Goal: Task Accomplishment & Management: Manage account settings

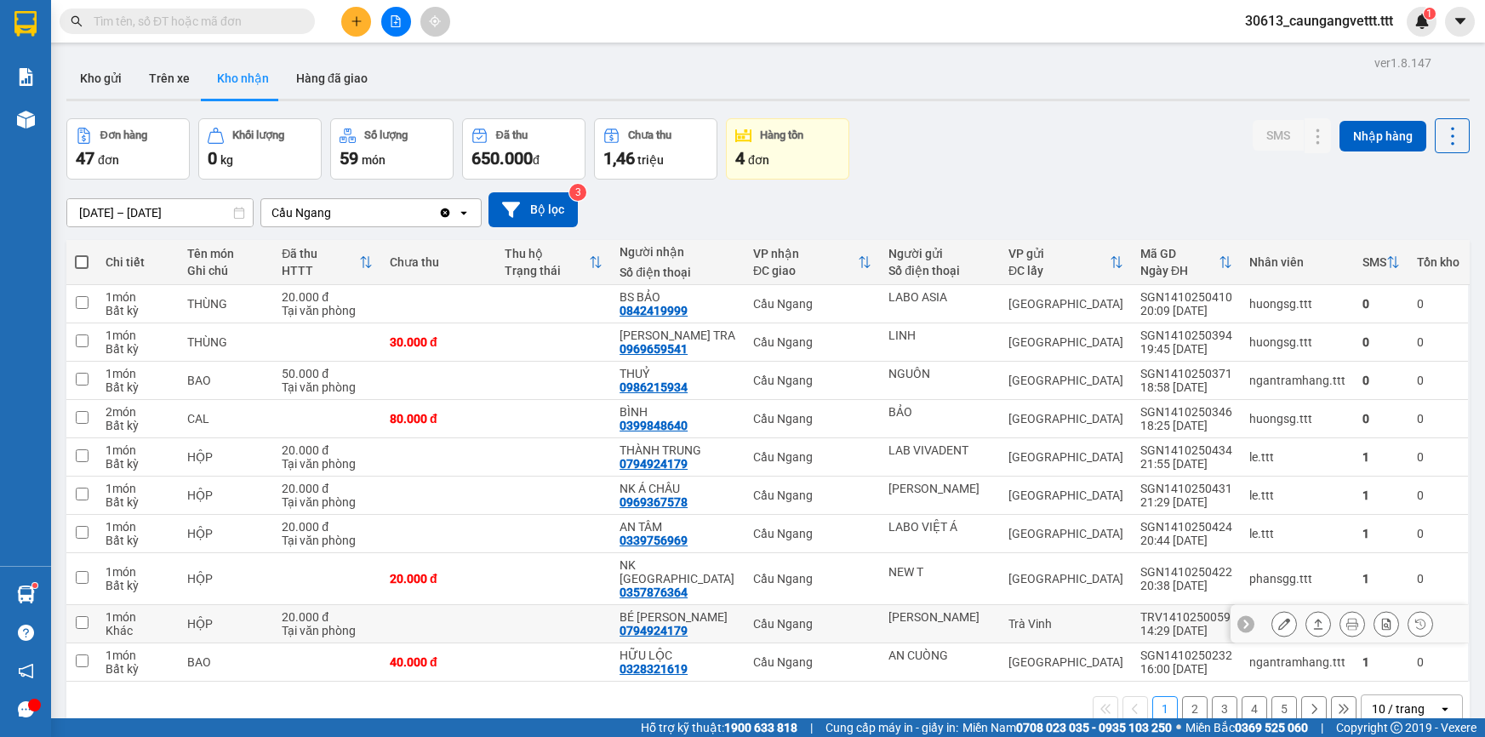
click at [1422, 698] on div "10 / trang" at bounding box center [1400, 708] width 77 height 27
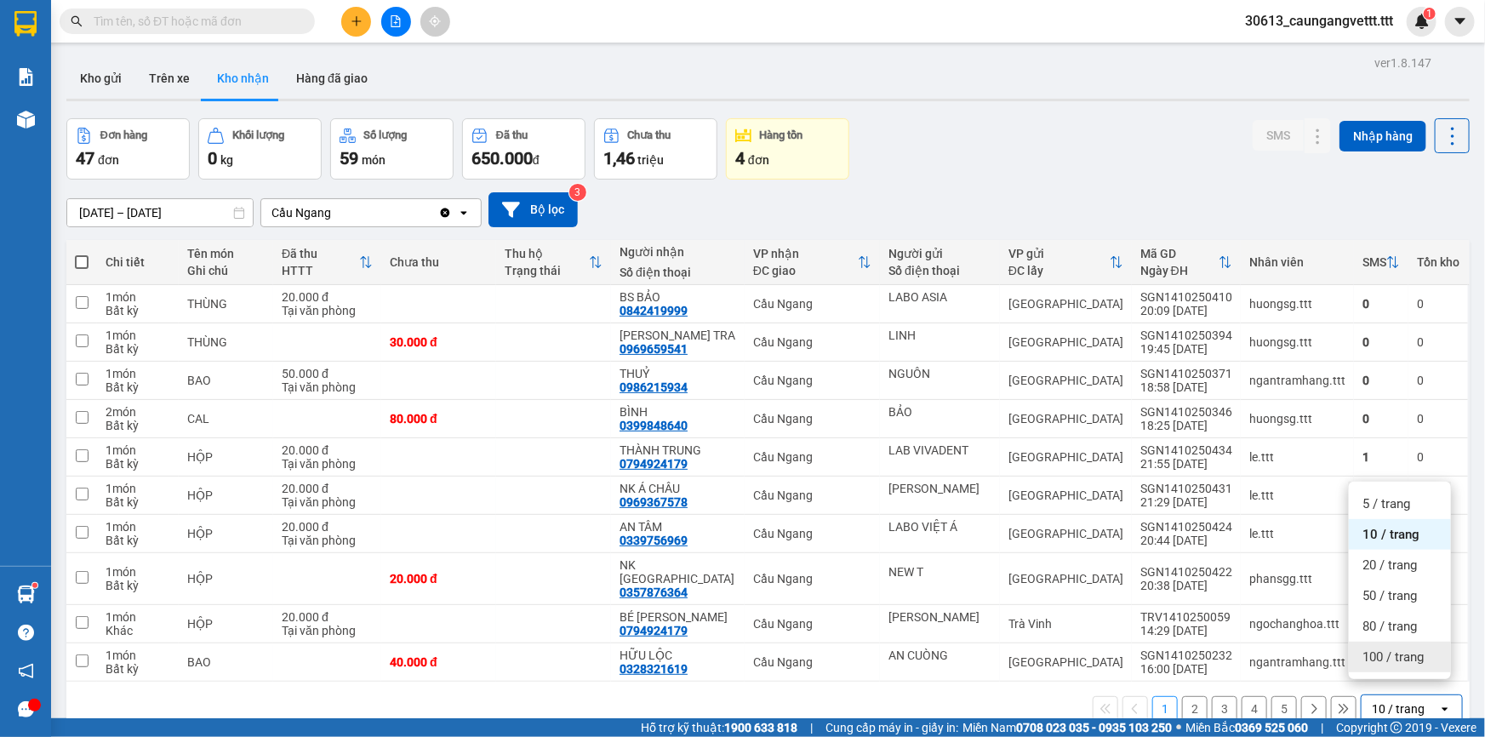
click at [1366, 659] on span "100 / trang" at bounding box center [1393, 657] width 61 height 17
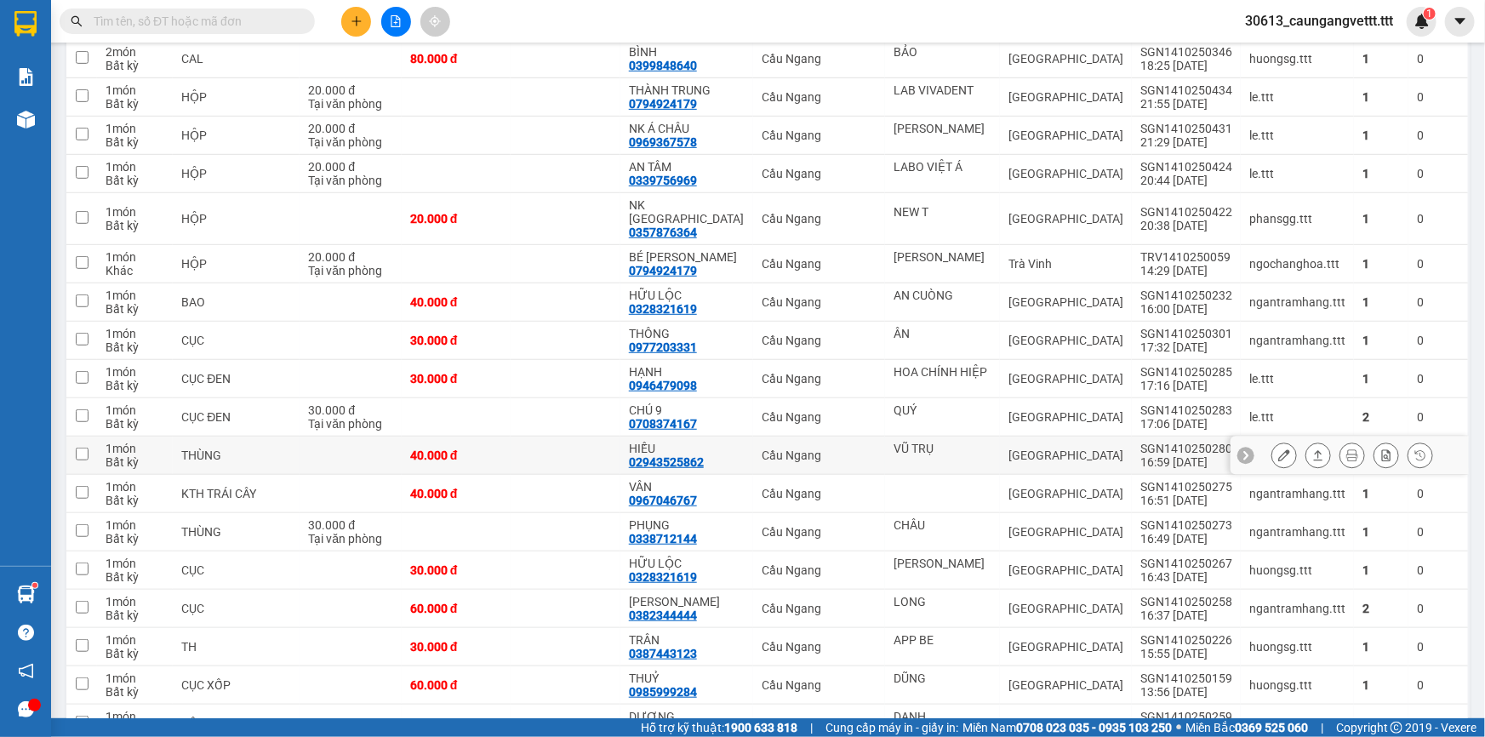
scroll to position [361, 0]
click at [1279, 487] on icon at bounding box center [1285, 493] width 12 height 12
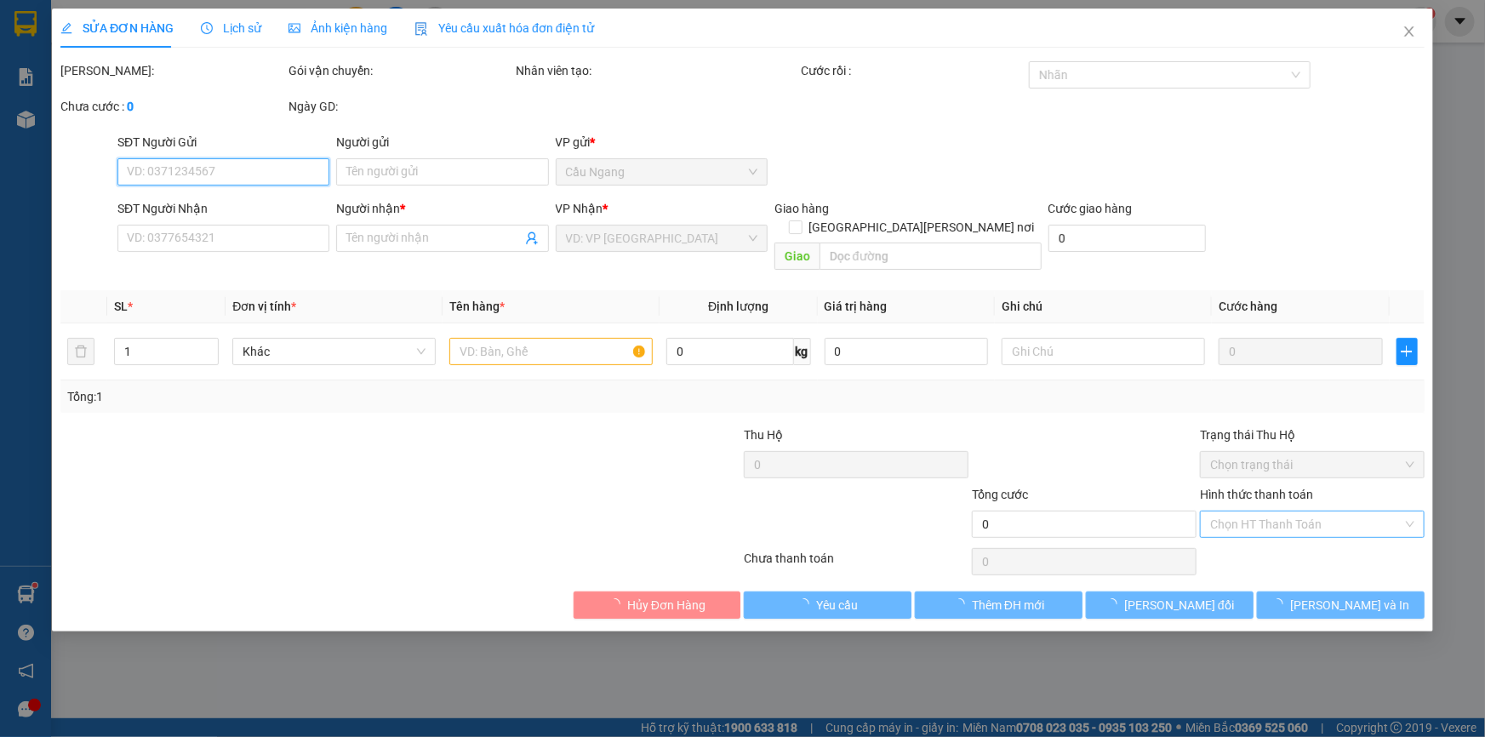
type input "0967046767"
type input "VÂN"
type input "40.000"
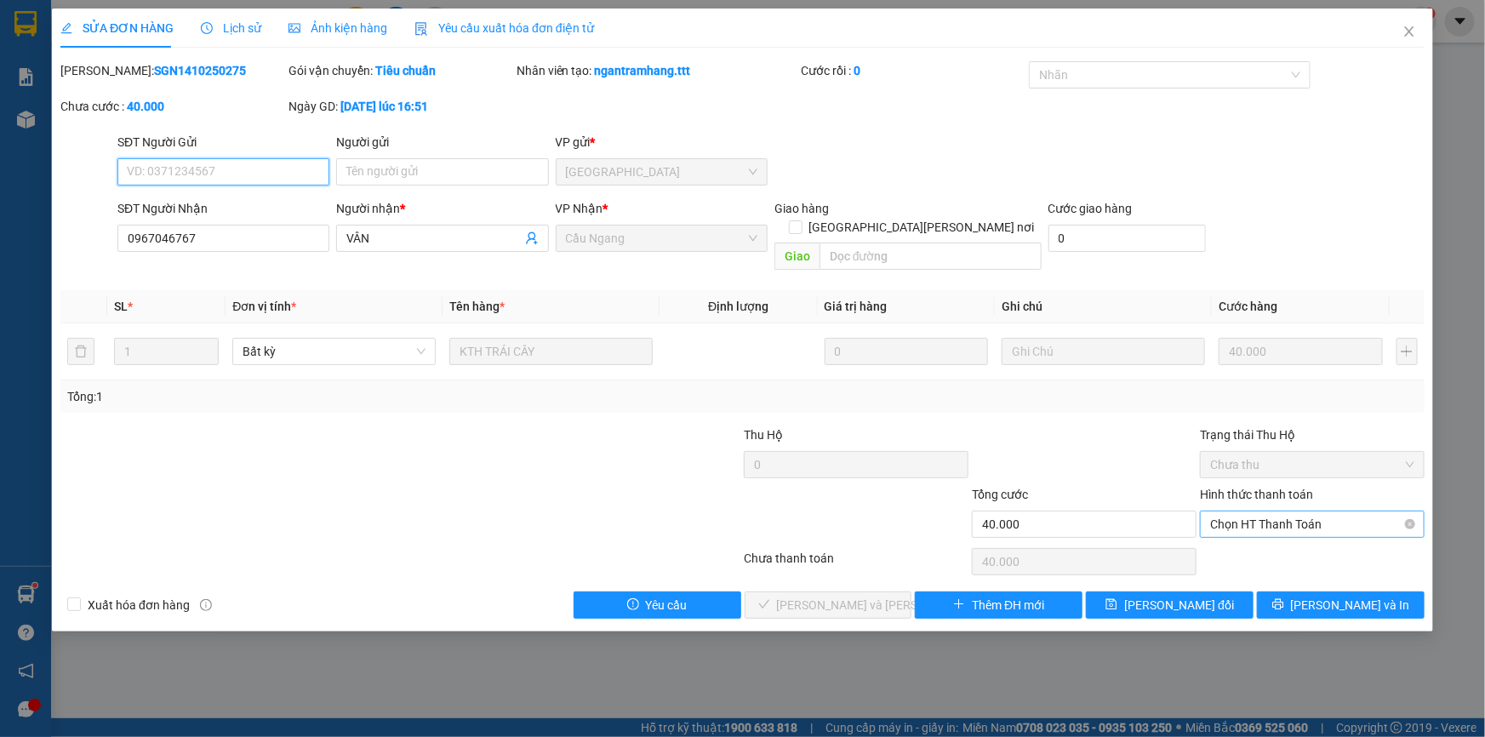
click at [1283, 512] on span "Chọn HT Thanh Toán" at bounding box center [1312, 525] width 204 height 26
click at [1263, 536] on div "Tại văn phòng" at bounding box center [1312, 538] width 204 height 19
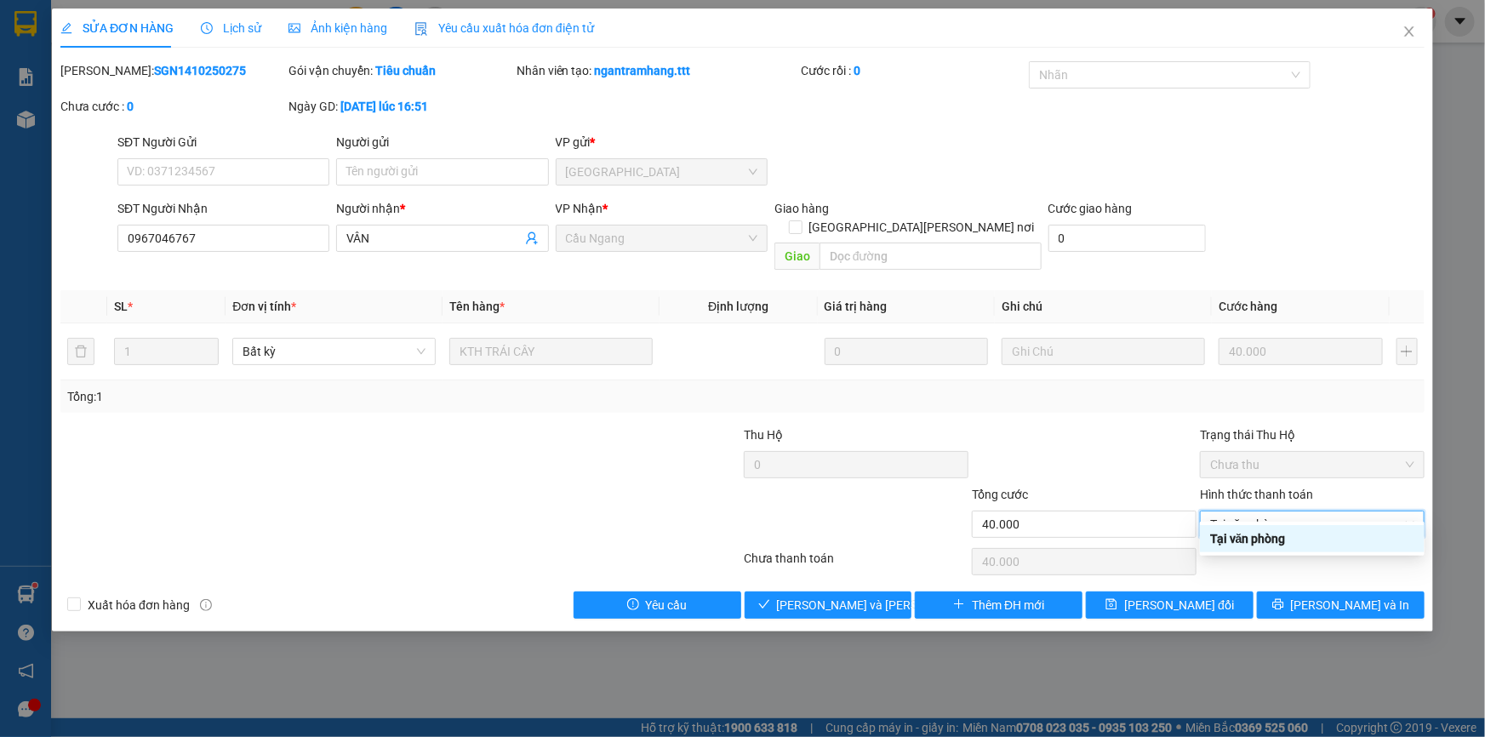
type input "0"
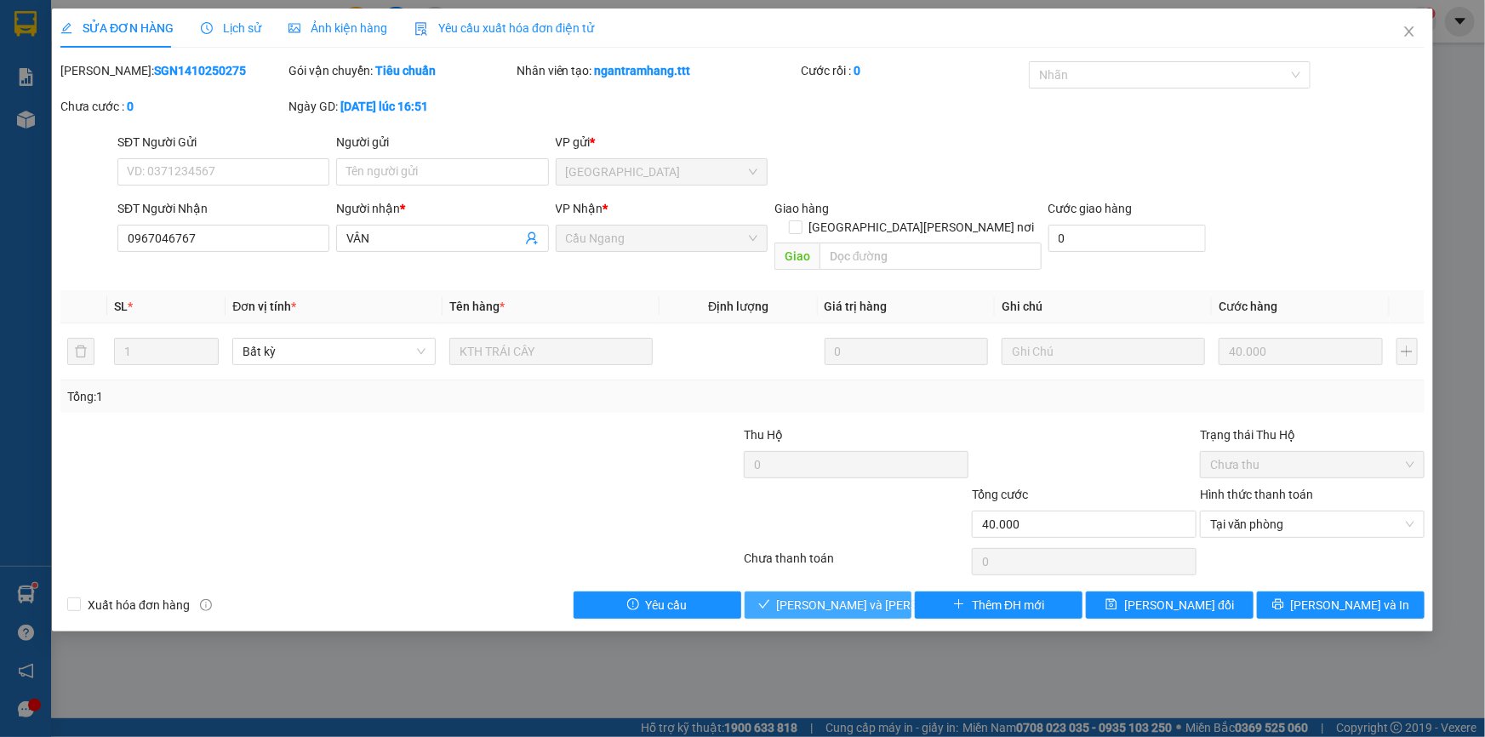
click at [842, 596] on span "[PERSON_NAME] và [PERSON_NAME] hàng" at bounding box center [892, 605] width 230 height 19
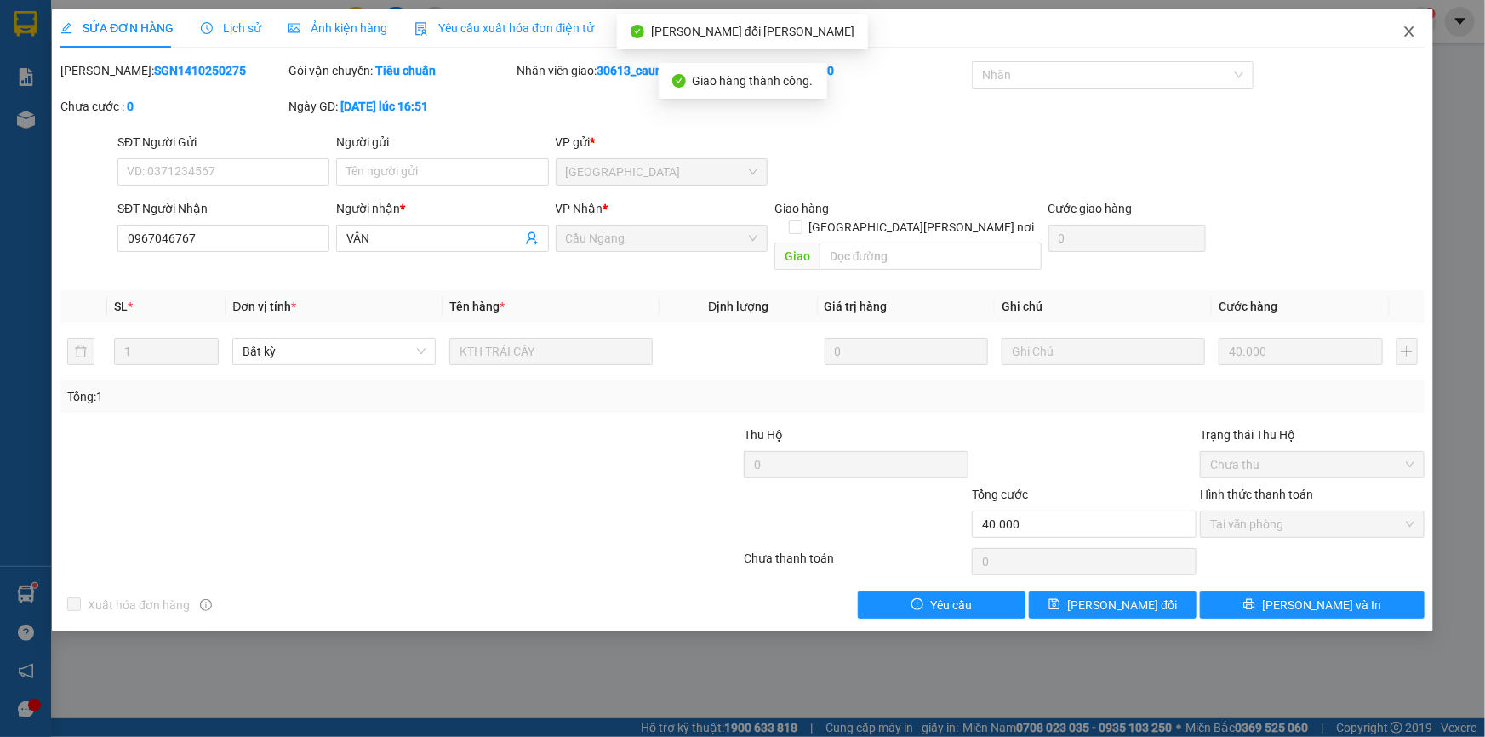
click at [1405, 29] on icon "close" at bounding box center [1410, 32] width 14 height 14
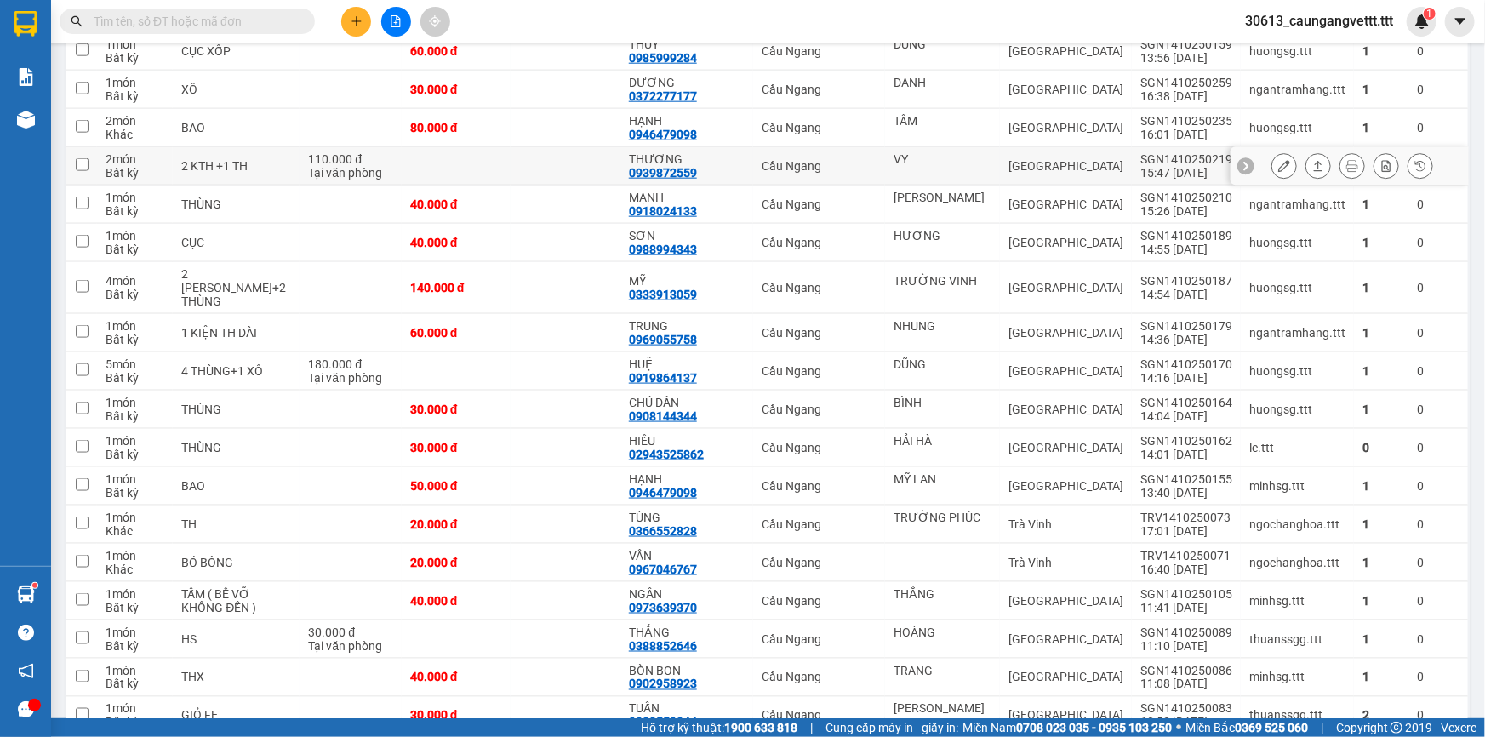
scroll to position [1031, 0]
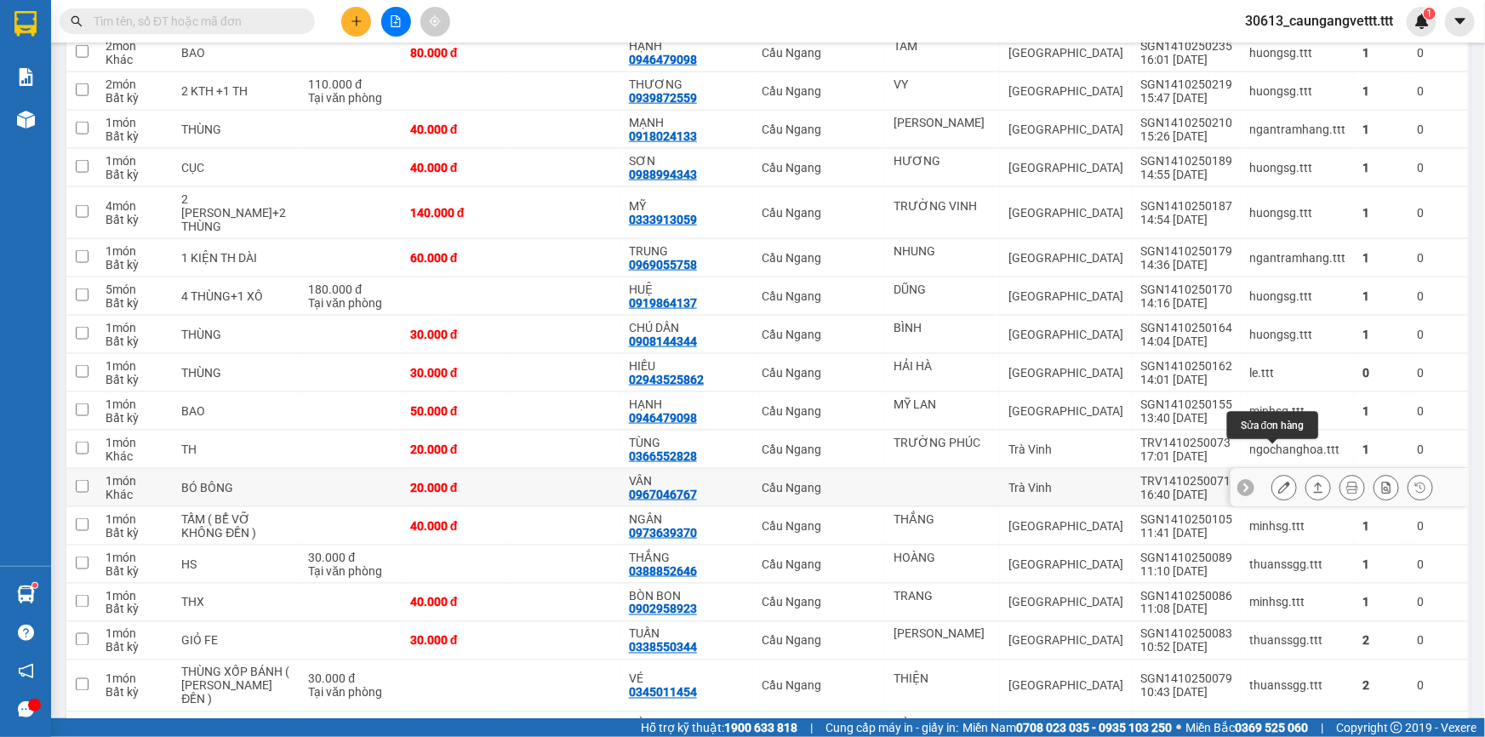
click at [1279, 482] on icon at bounding box center [1285, 488] width 12 height 12
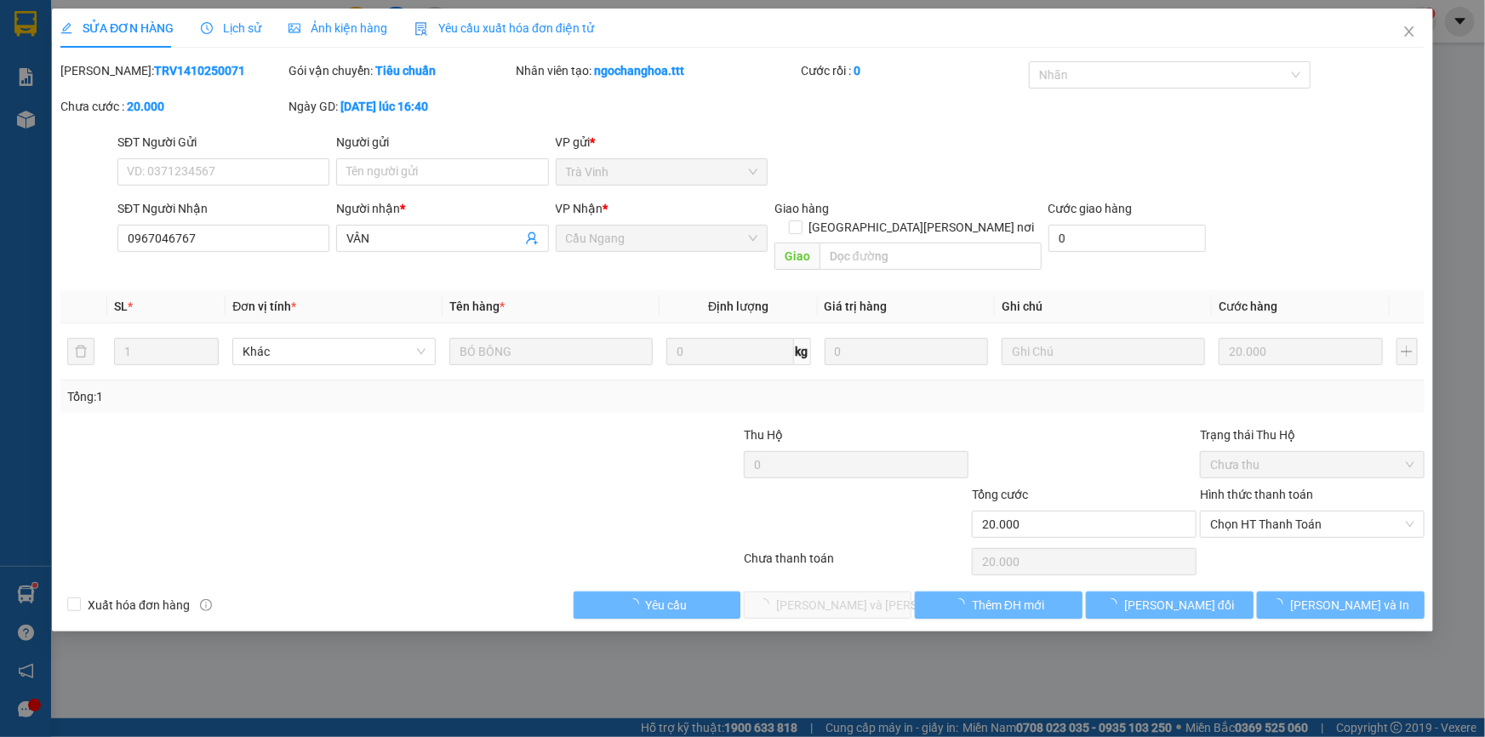
type input "0967046767"
type input "VÂN"
type input "20.000"
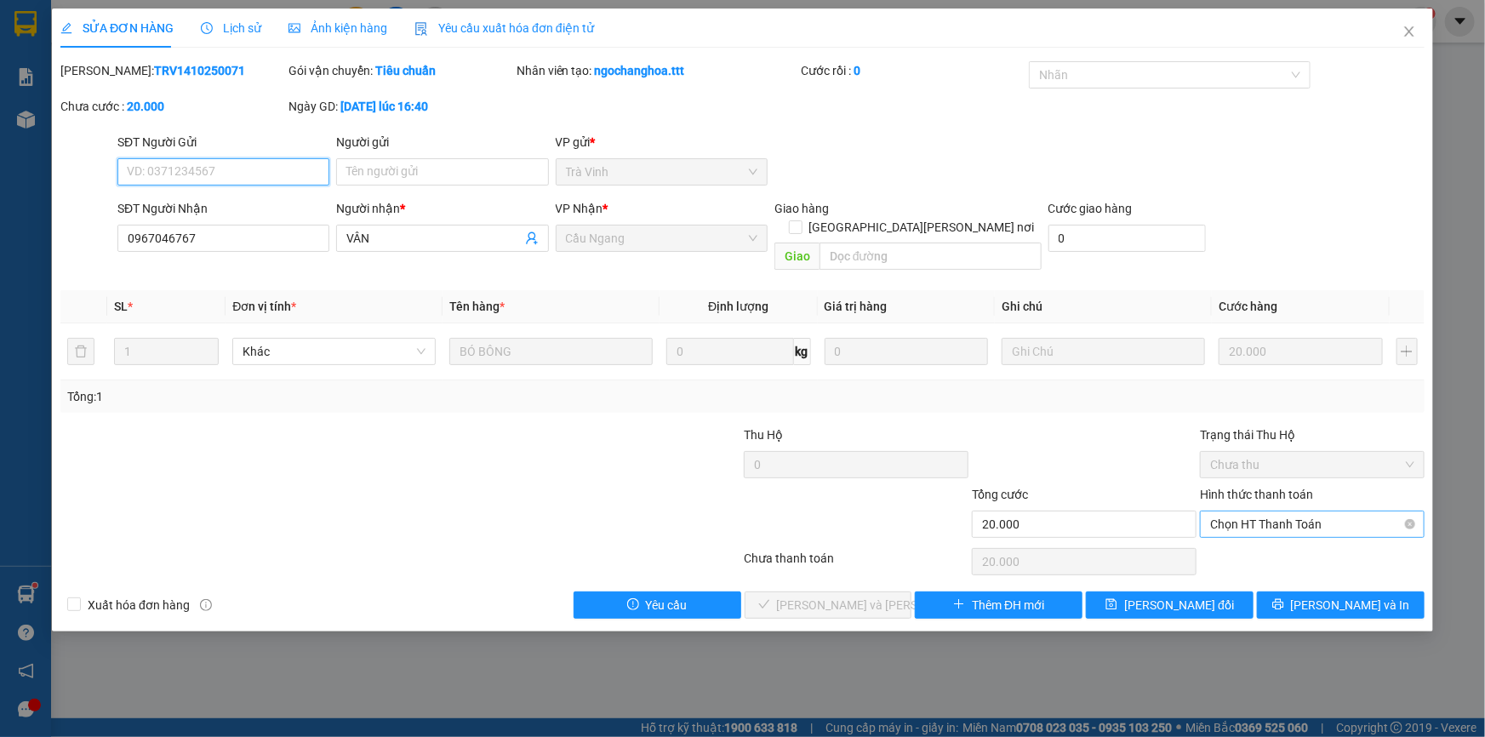
click at [1260, 512] on span "Chọn HT Thanh Toán" at bounding box center [1312, 525] width 204 height 26
click at [1256, 539] on div "Tại văn phòng" at bounding box center [1312, 538] width 204 height 19
type input "0"
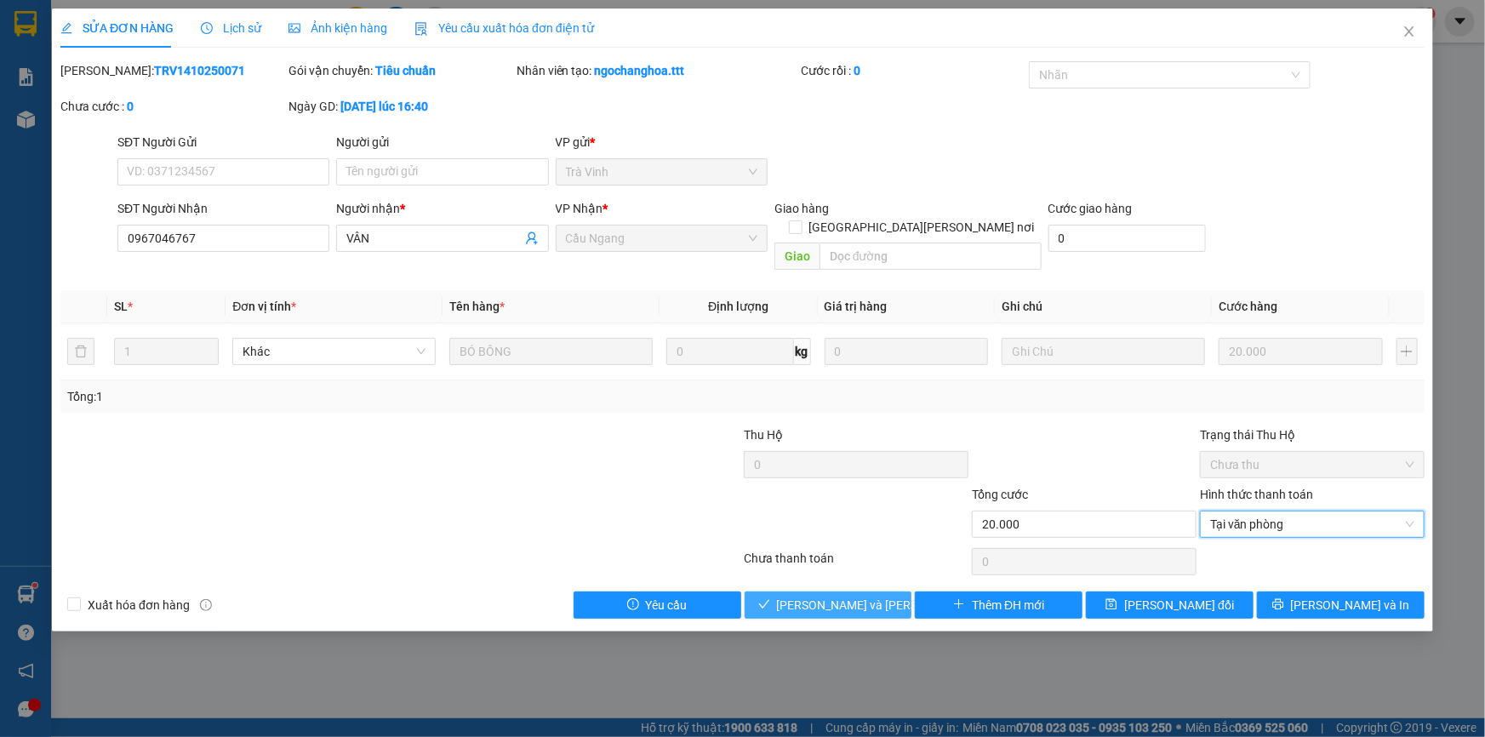
click at [791, 596] on span "[PERSON_NAME] và [PERSON_NAME] hàng" at bounding box center [892, 605] width 230 height 19
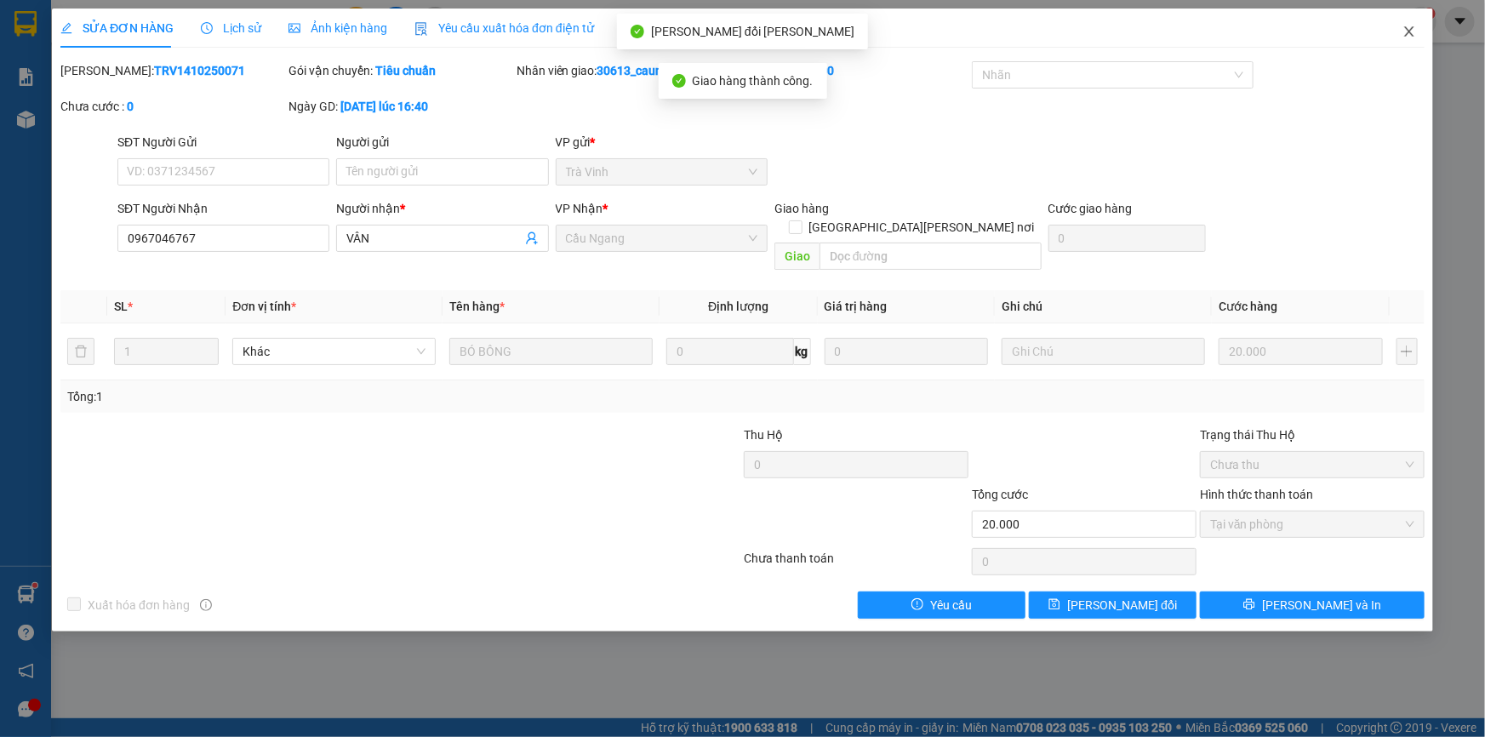
click at [1406, 29] on icon "close" at bounding box center [1409, 31] width 9 height 10
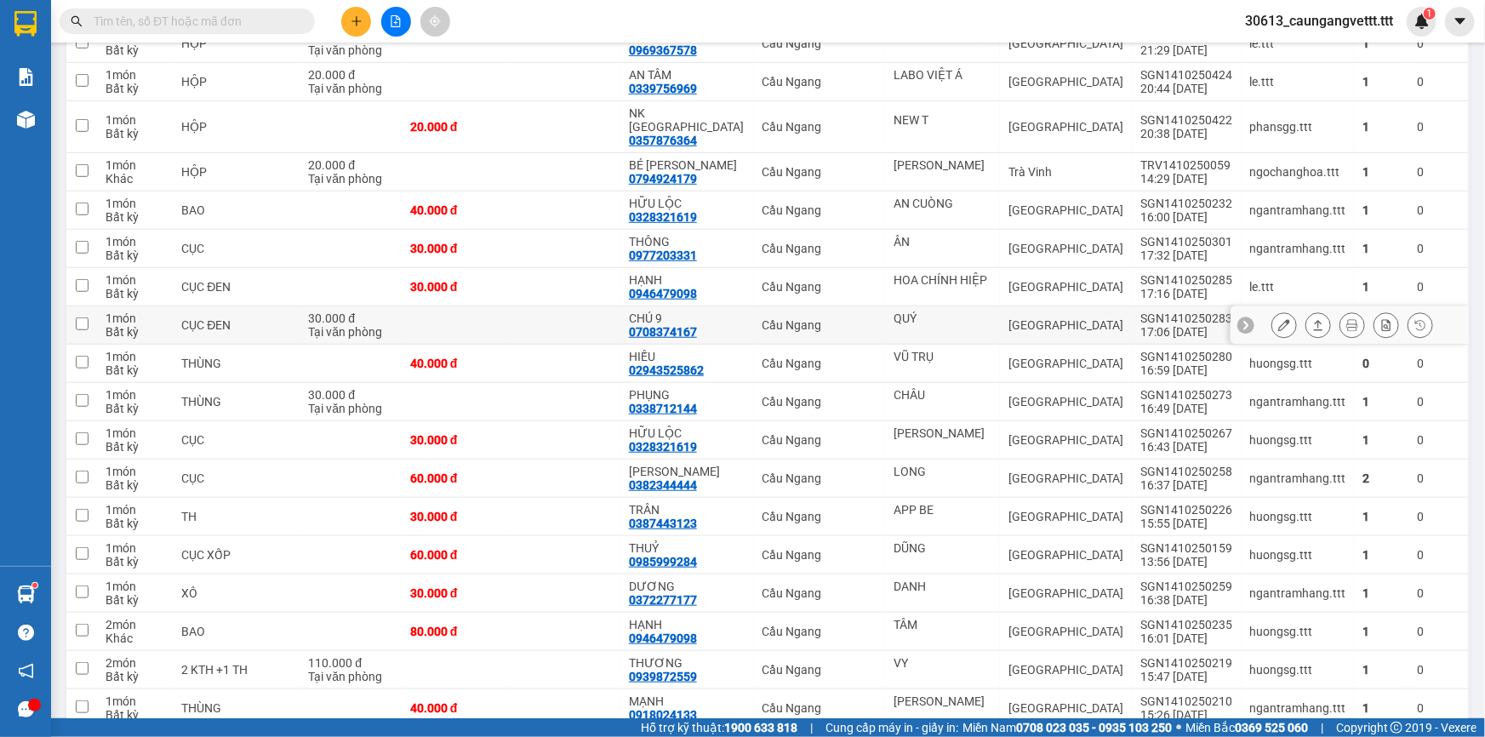
scroll to position [464, 0]
